Goal: Contribute content: Add original content to the website for others to see

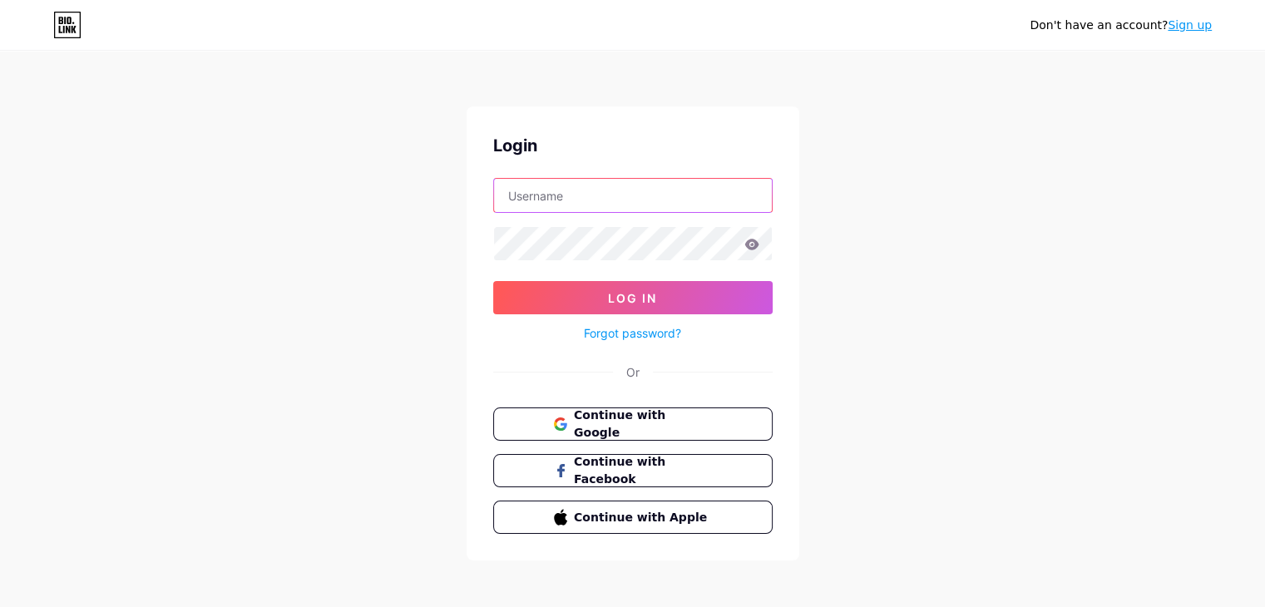
type input "[EMAIL_ADDRESS][DOMAIN_NAME]"
click at [749, 245] on icon at bounding box center [751, 245] width 15 height 12
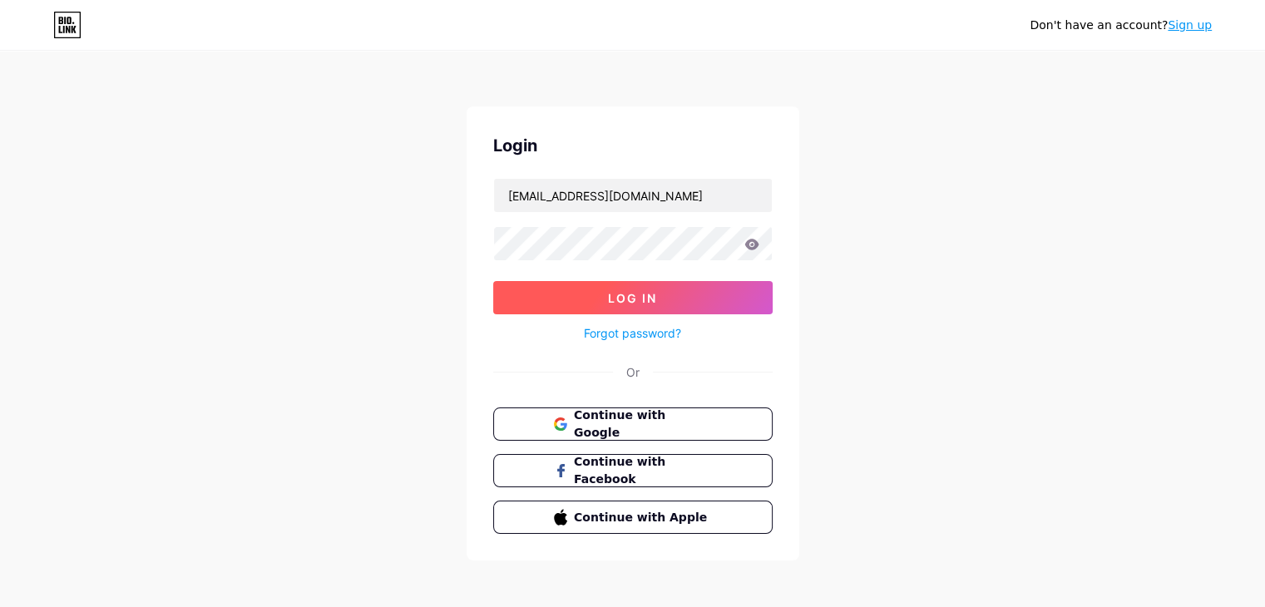
click at [639, 296] on span "Log In" at bounding box center [632, 298] width 49 height 14
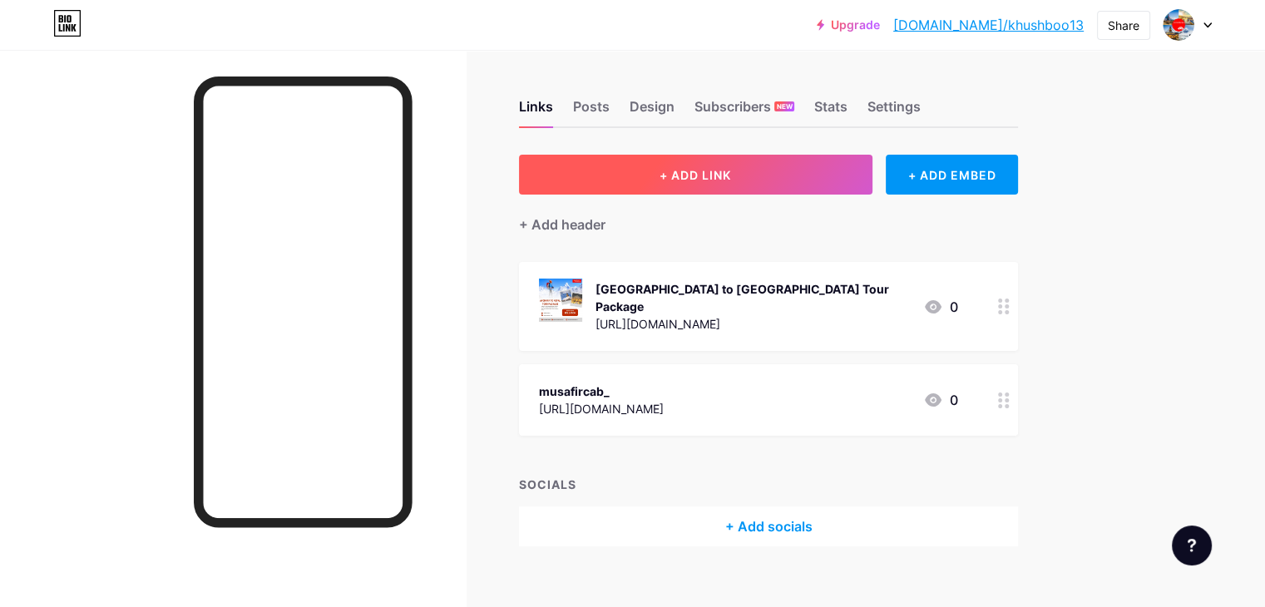
click at [731, 177] on span "+ ADD LINK" at bounding box center [696, 175] width 72 height 14
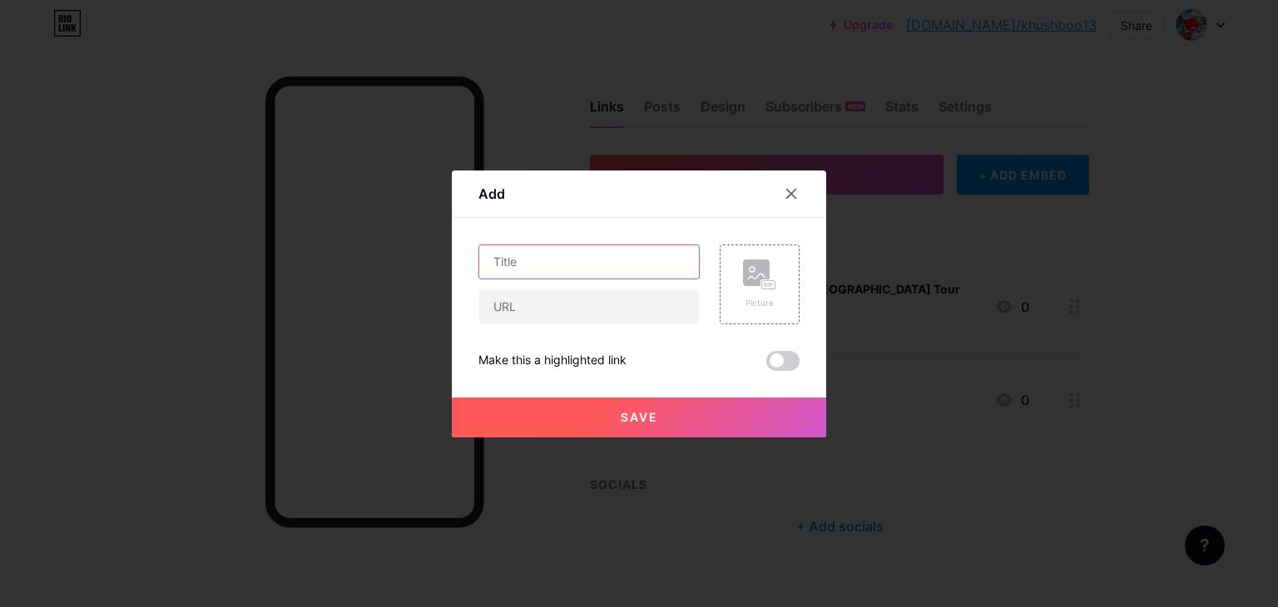
click at [527, 266] on input "text" at bounding box center [589, 261] width 220 height 33
paste input "Raxaul to [GEOGRAPHIC_DATA] Tour Package"
type input "Raxaul to [GEOGRAPHIC_DATA] Tour Package"
click at [507, 307] on input "text" at bounding box center [589, 306] width 220 height 33
paste input "[URL][DOMAIN_NAME]"
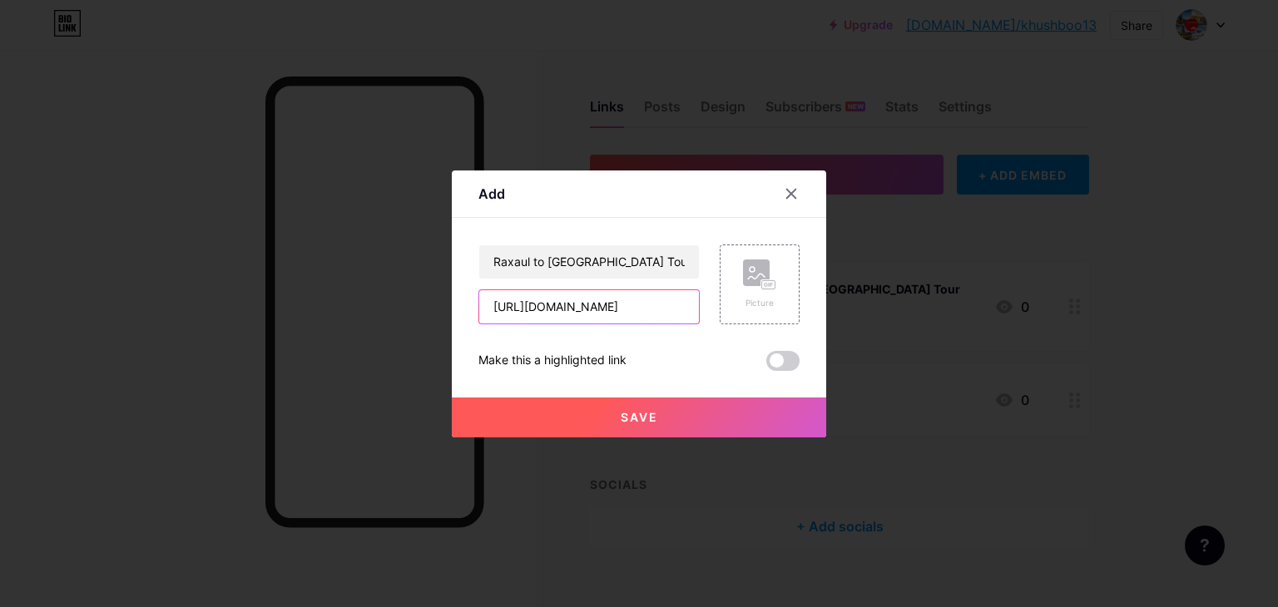
scroll to position [0, 173]
type input "[URL][DOMAIN_NAME]"
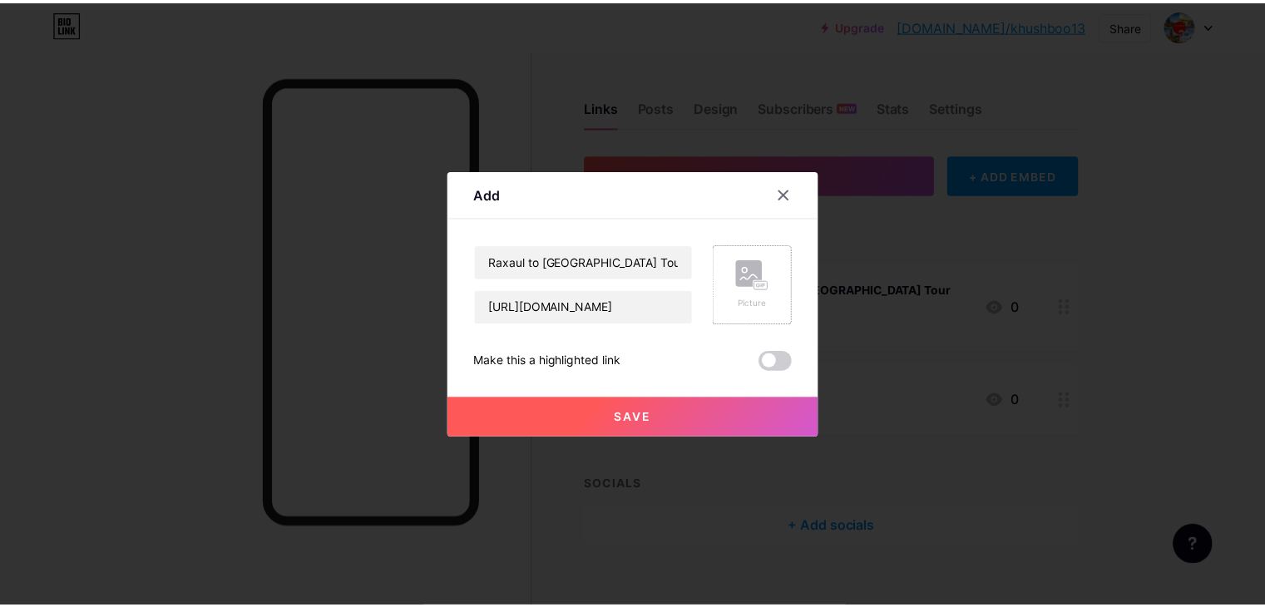
scroll to position [0, 0]
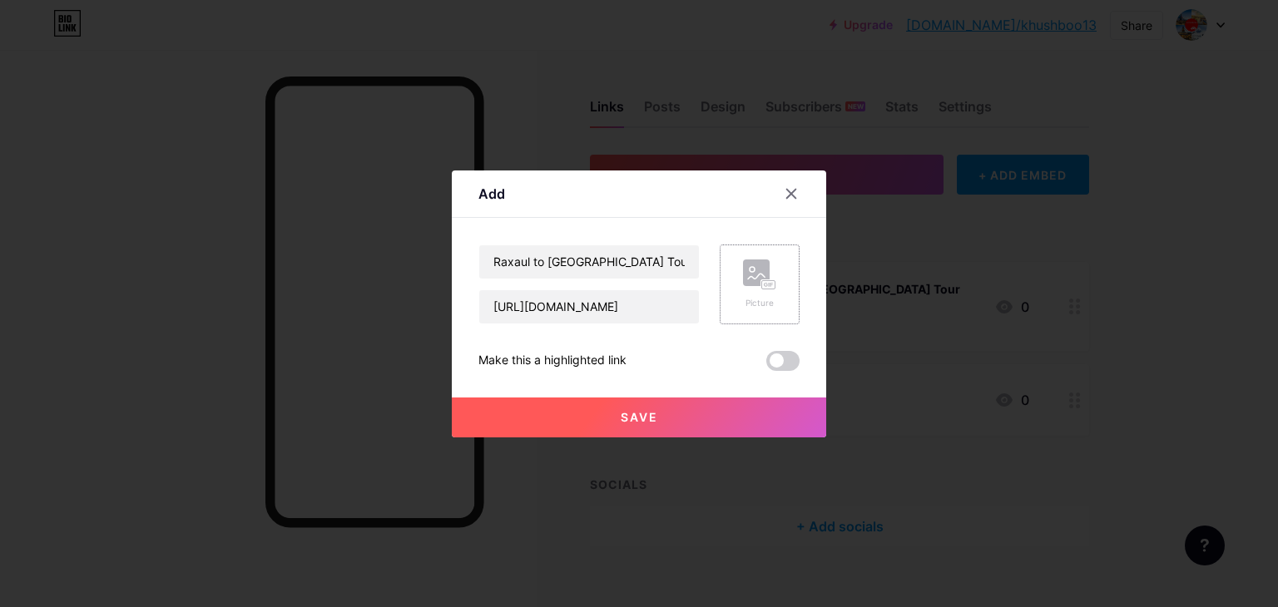
click at [762, 287] on rect at bounding box center [768, 284] width 13 height 8
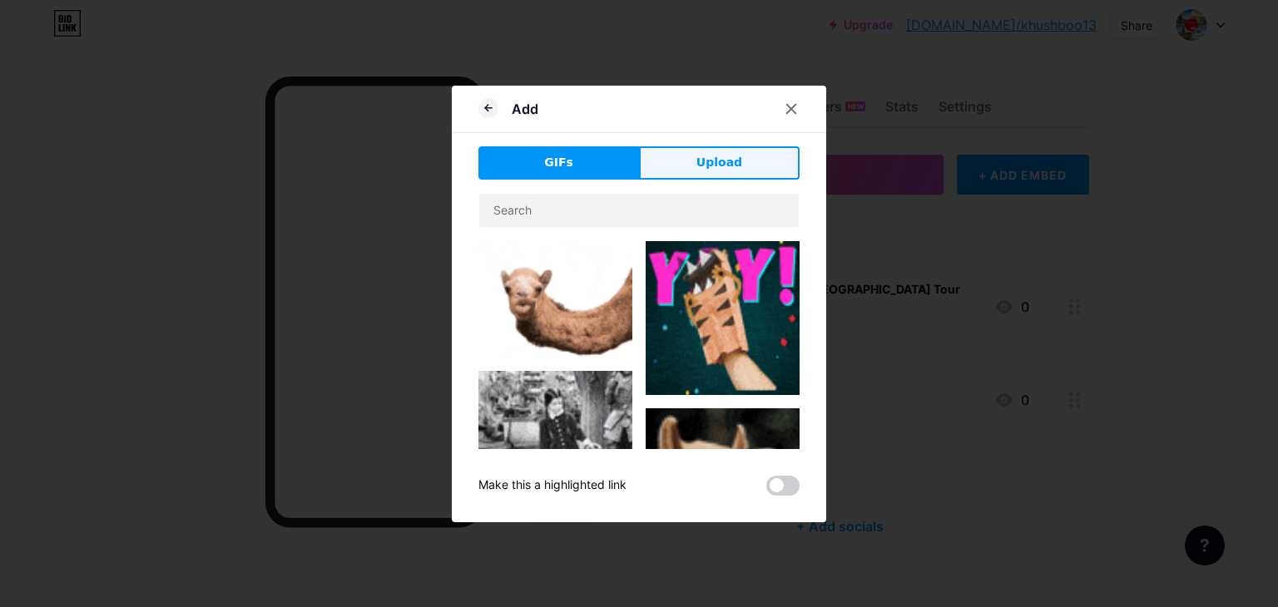
click at [719, 172] on button "Upload" at bounding box center [719, 162] width 161 height 33
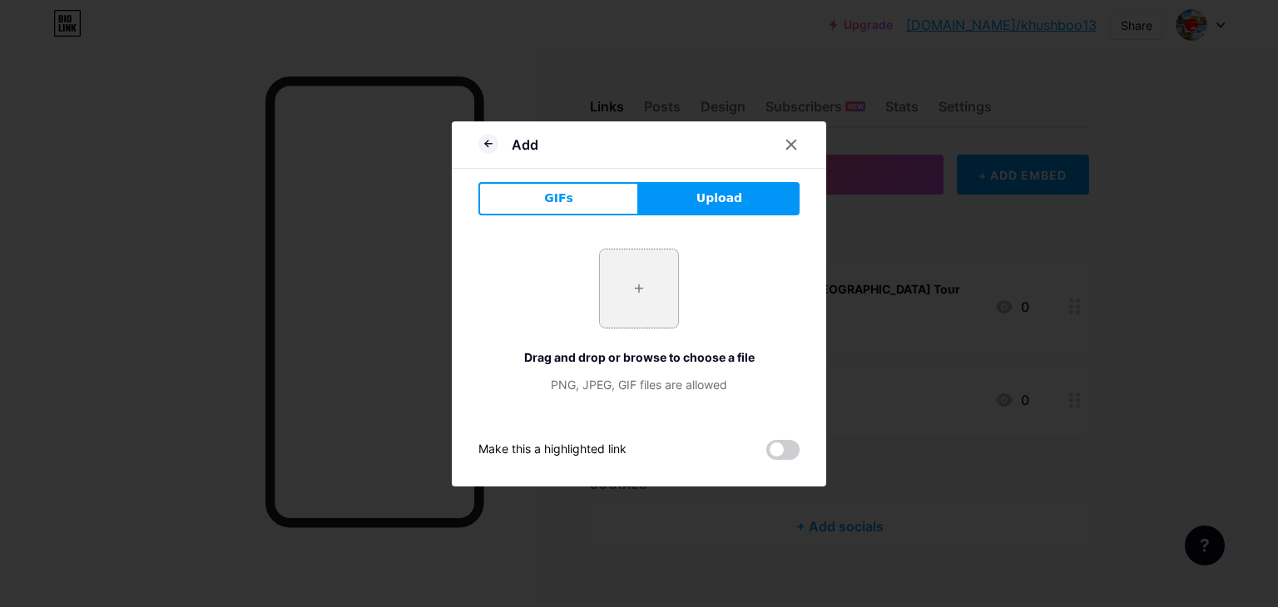
click at [632, 297] on input "file" at bounding box center [639, 289] width 78 height 78
type input "C:\fakepath\Raxaul to Nepal Tour Package (7).jpg"
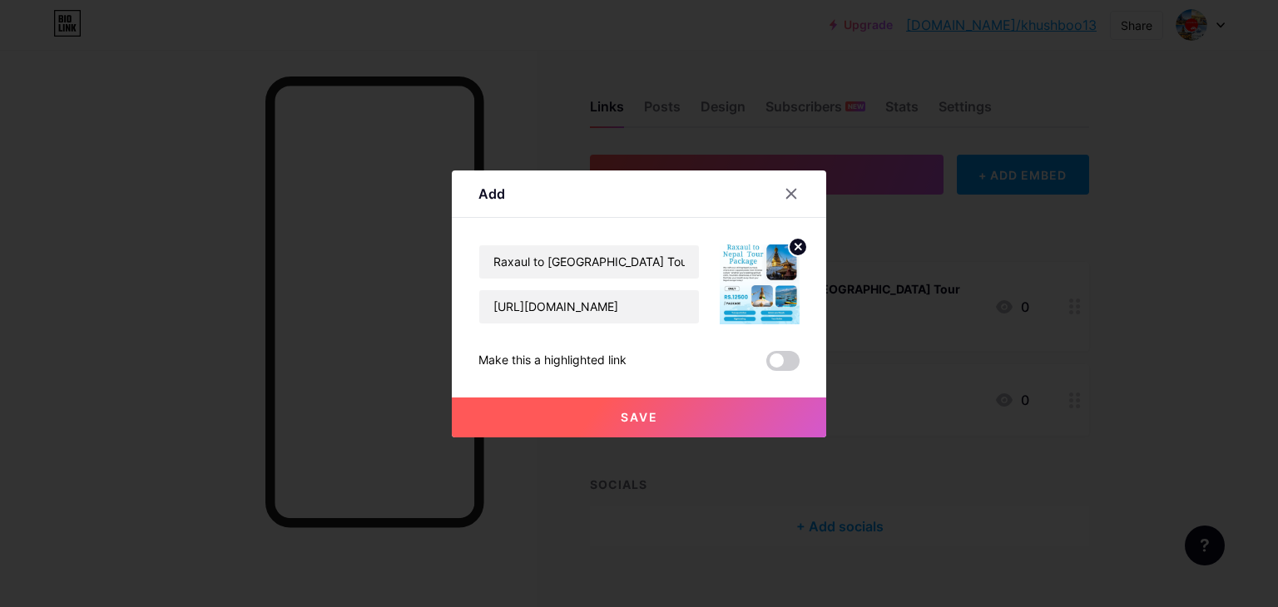
click at [645, 421] on span "Save" at bounding box center [638, 417] width 37 height 14
